Goal: Transaction & Acquisition: Purchase product/service

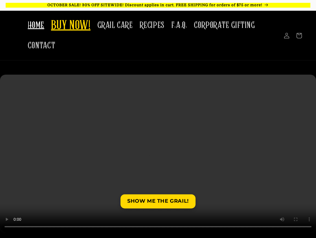
click at [76, 22] on span "BUY NOW!" at bounding box center [71, 26] width 40 height 16
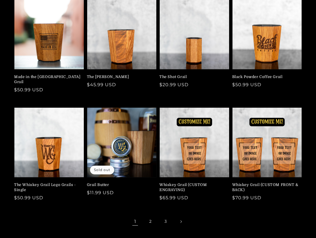
scroll to position [84, 0]
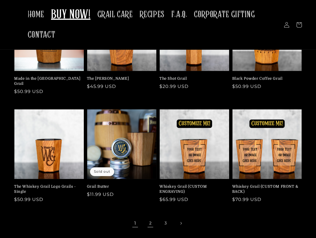
click at [151, 220] on link "2" at bounding box center [150, 223] width 12 height 12
